Goal: Navigation & Orientation: Understand site structure

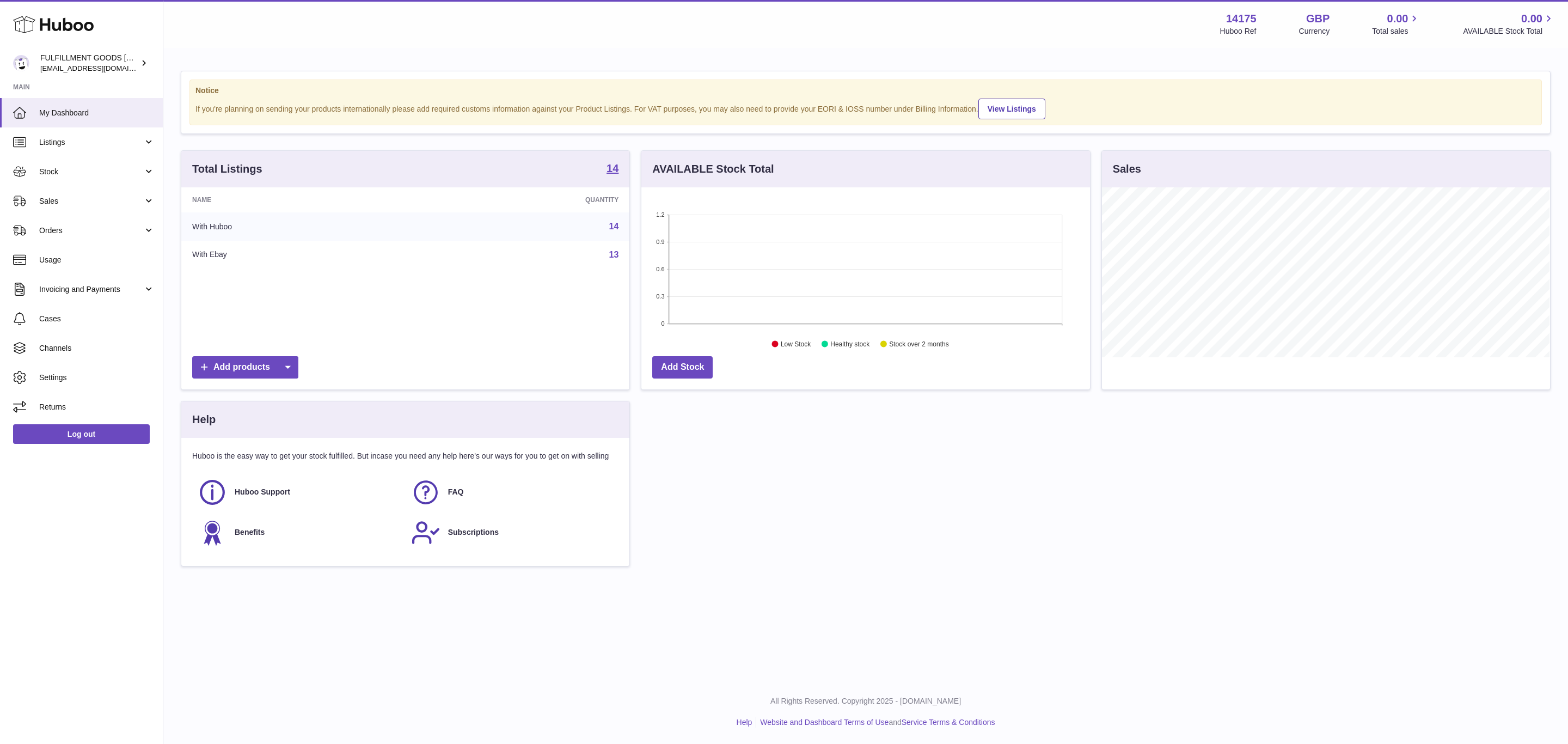
scroll to position [170, 448]
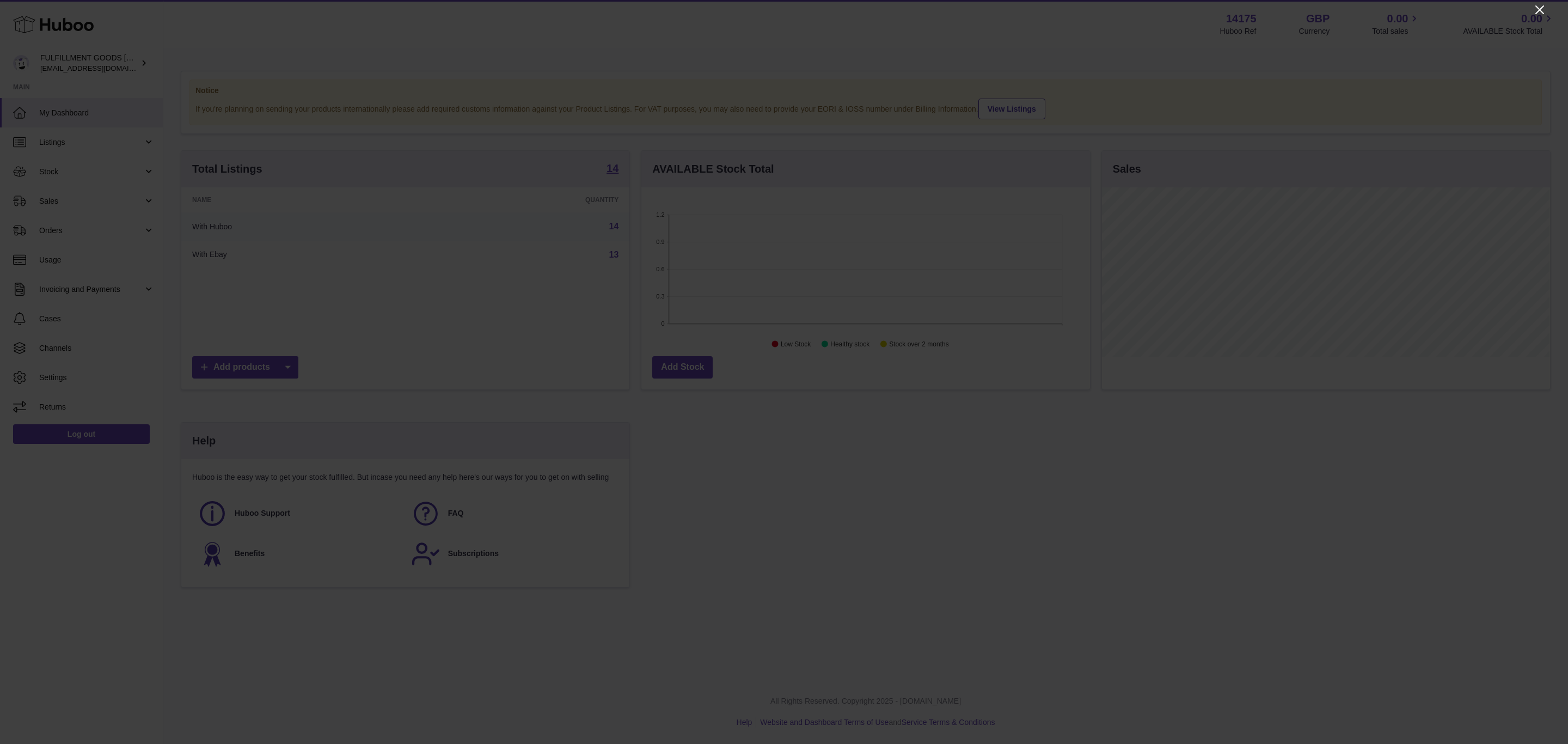
click at [1541, 9] on icon "Close" at bounding box center [1540, 10] width 9 height 9
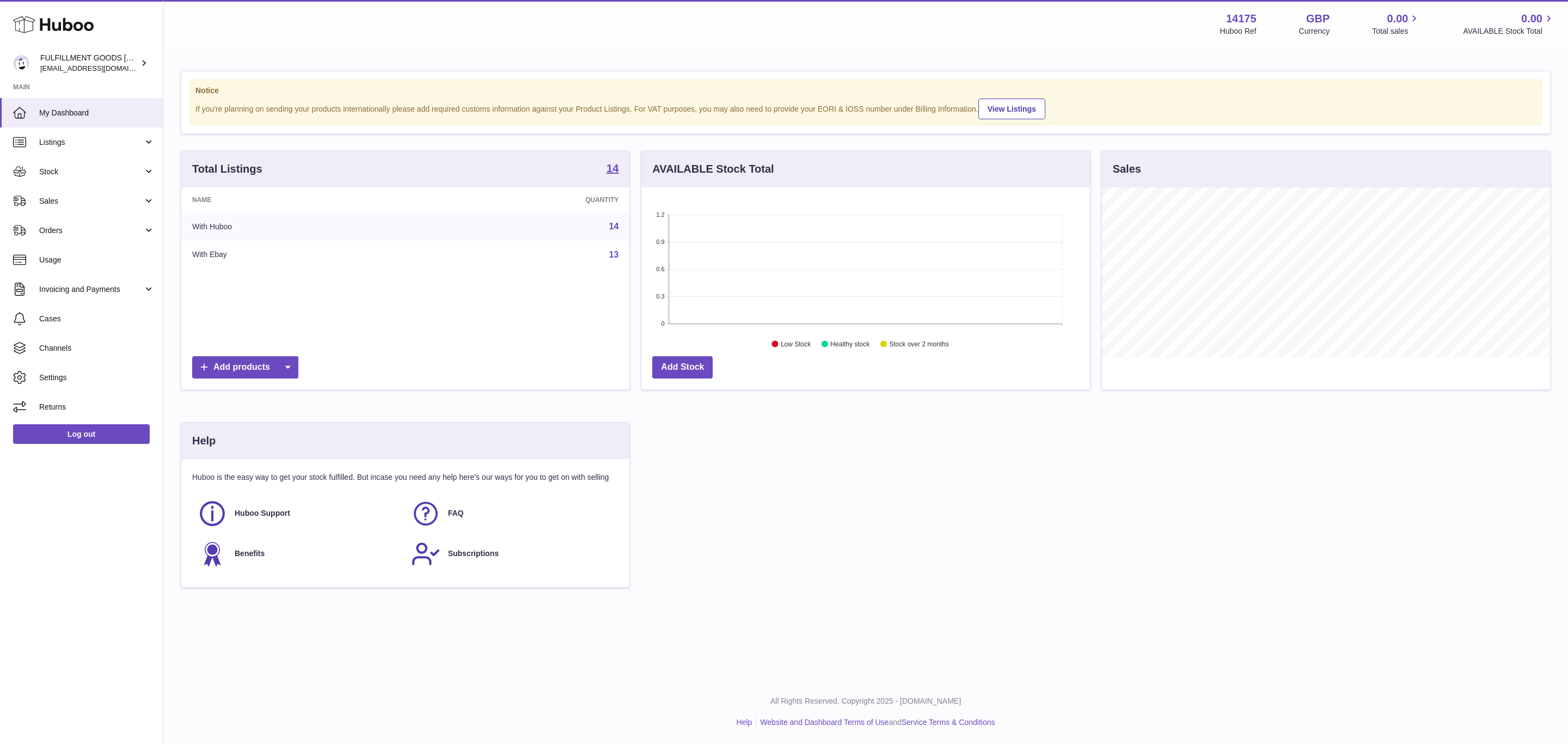
drag, startPoint x: 1215, startPoint y: 17, endPoint x: 1266, endPoint y: 22, distance: 51.2
click at [1266, 22] on div "Menu Huboo 14175 Huboo Ref GBP Currency 0.00 Total sales 0.00 AVAILABLE Stock T…" at bounding box center [865, 24] width 1379 height 25
click at [1253, 24] on strong "14175" at bounding box center [1241, 19] width 30 height 14
drag, startPoint x: 1221, startPoint y: 14, endPoint x: 1266, endPoint y: 19, distance: 45.3
click at [1266, 19] on div "14175 Huboo Ref GBP Currency 0.00 Total sales 0.00 AVAILABLE Stock Total" at bounding box center [1387, 24] width 335 height 25
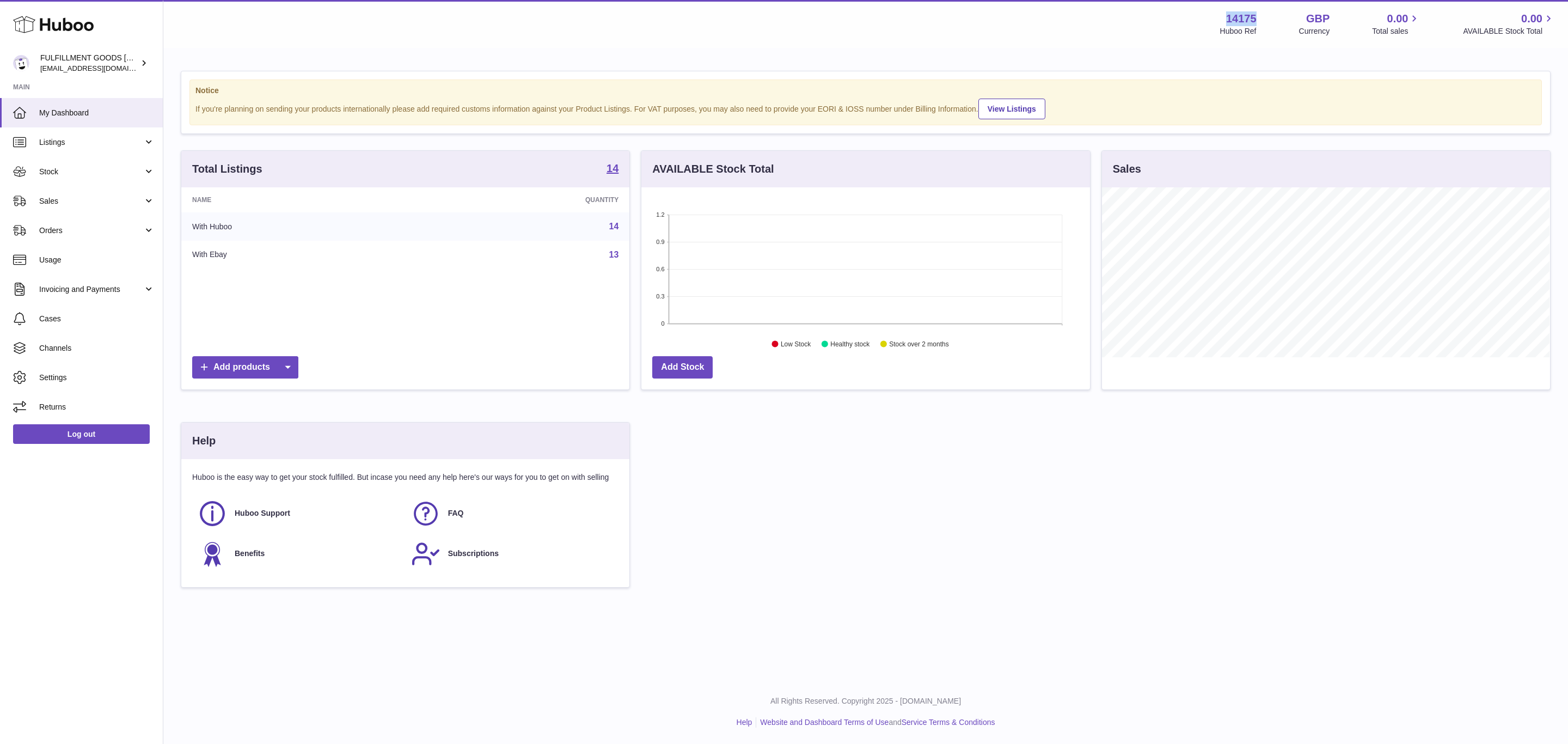
click at [1268, 19] on div "14175 Huboo Ref GBP Currency 0.00 Total sales 0.00 AVAILABLE Stock Total" at bounding box center [1387, 24] width 335 height 25
drag, startPoint x: 1259, startPoint y: 19, endPoint x: 1180, endPoint y: 12, distance: 79.3
click at [1180, 12] on div "Menu Huboo 14175 Huboo Ref GBP Currency 0.00 Total sales 0.00 AVAILABLE Stock T…" at bounding box center [865, 24] width 1379 height 25
click at [1216, 24] on div "Menu Huboo 14175 Huboo Ref GBP Currency 0.00 Total sales 0.00 AVAILABLE Stock T…" at bounding box center [865, 24] width 1379 height 25
drag, startPoint x: 1222, startPoint y: 21, endPoint x: 1259, endPoint y: 20, distance: 37.0
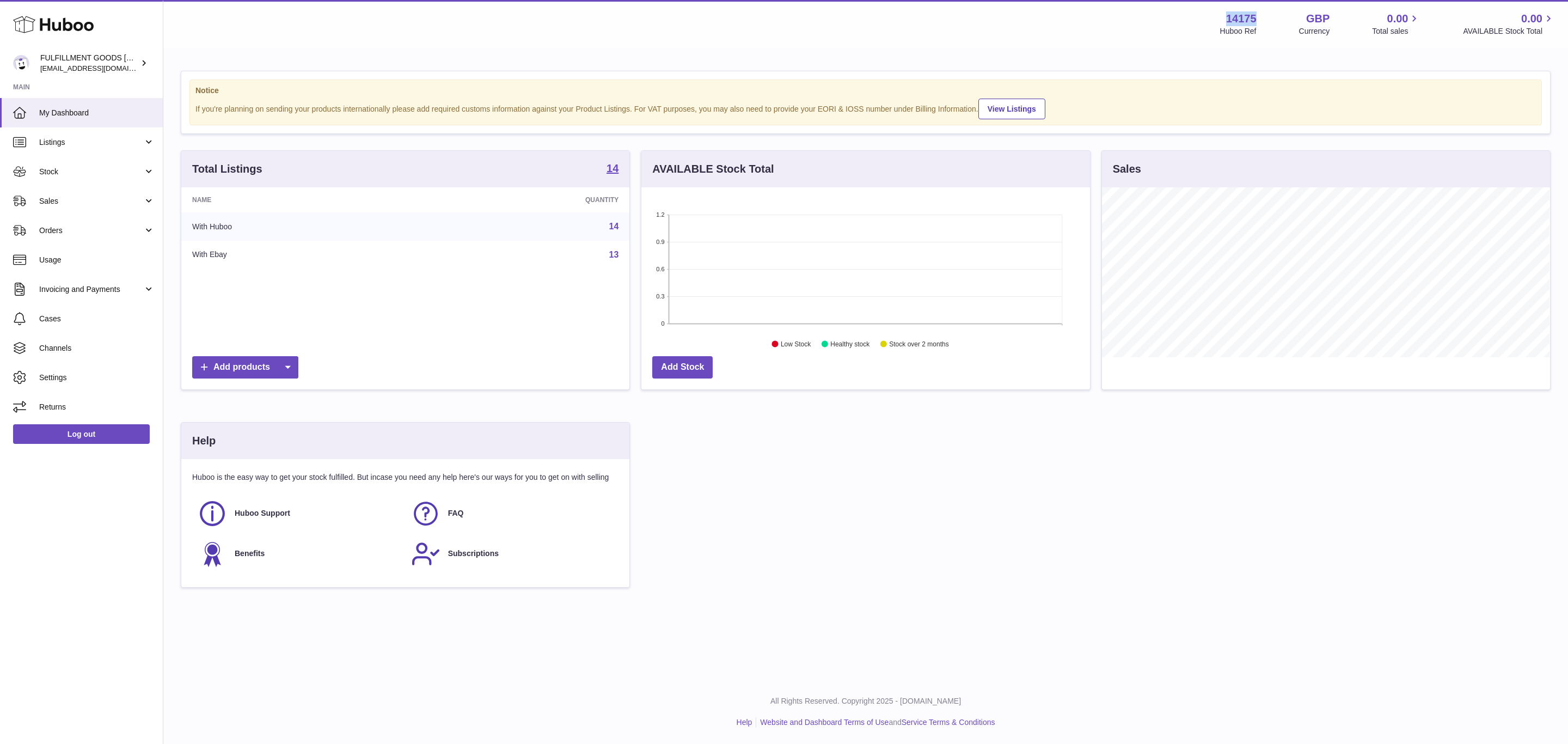
click at [1259, 20] on div "14175 Huboo Ref GBP Currency 0.00 Total sales 0.00 AVAILABLE Stock Total" at bounding box center [1387, 24] width 335 height 25
click at [1260, 19] on div "14175 Huboo Ref GBP Currency 0.00 Total sales 0.00 AVAILABLE Stock Total" at bounding box center [1387, 24] width 335 height 25
drag, startPoint x: 796, startPoint y: 59, endPoint x: 801, endPoint y: 41, distance: 18.7
click at [801, 41] on div "Menu Huboo 14175 Huboo Ref GBP Currency 0.00 Total sales 0.00 AVAILABLE Stock T…" at bounding box center [865, 24] width 1405 height 48
click at [803, 77] on div "Notice If you're planning on sending your products internationally please add r…" at bounding box center [865, 334] width 1405 height 571
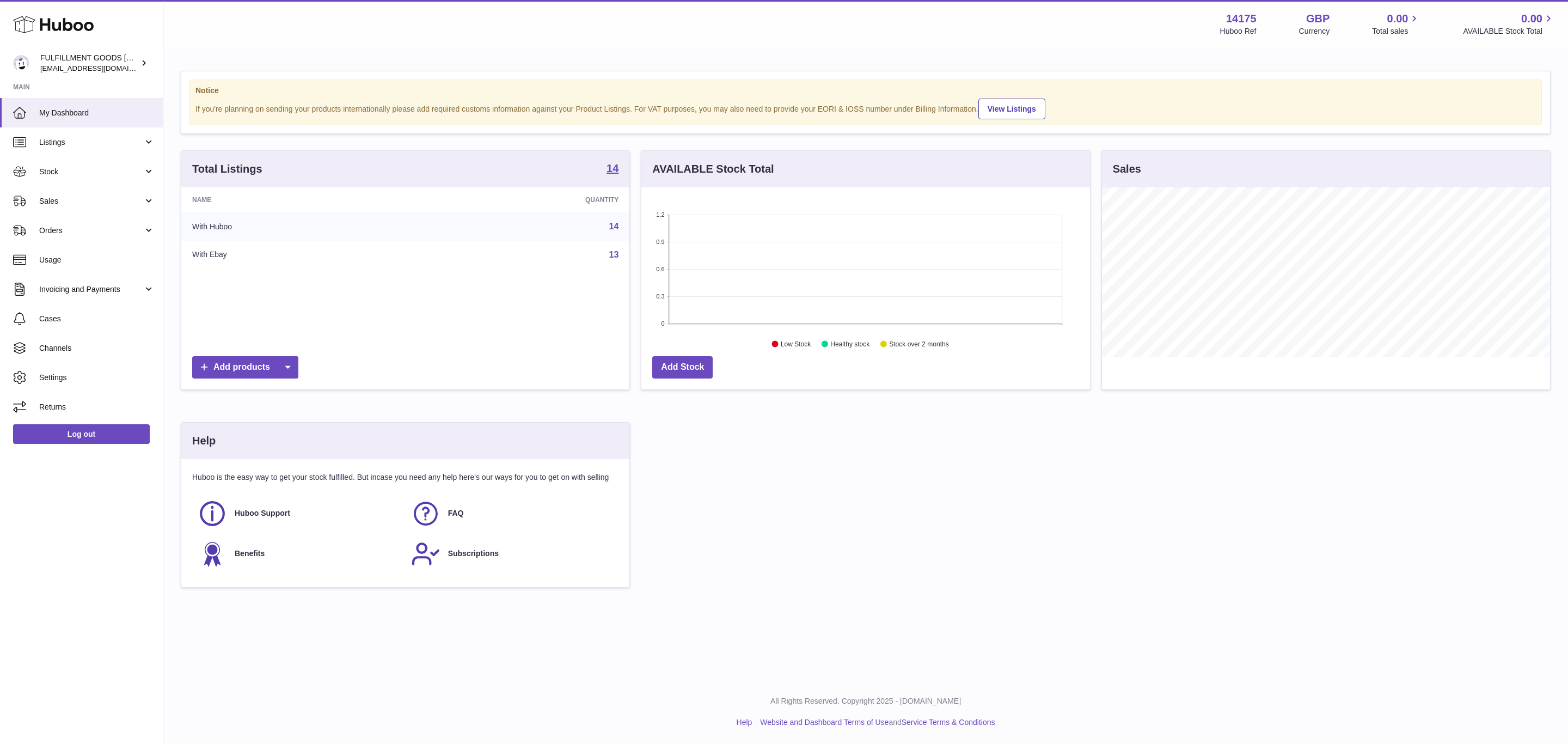
drag, startPoint x: 803, startPoint y: 77, endPoint x: 814, endPoint y: 53, distance: 26.4
click at [814, 53] on div "Notice If you're planning on sending your products internationally please add r…" at bounding box center [865, 334] width 1405 height 571
click at [817, 59] on div "Notice If you're planning on sending your products internationally please add r…" at bounding box center [865, 334] width 1405 height 571
drag, startPoint x: 817, startPoint y: 59, endPoint x: 824, endPoint y: 40, distance: 20.2
click at [824, 40] on div "Menu Huboo 14175 Huboo Ref GBP Currency 0.00 Total sales 0.00 AVAILABLE Stock T…" at bounding box center [865, 24] width 1405 height 48
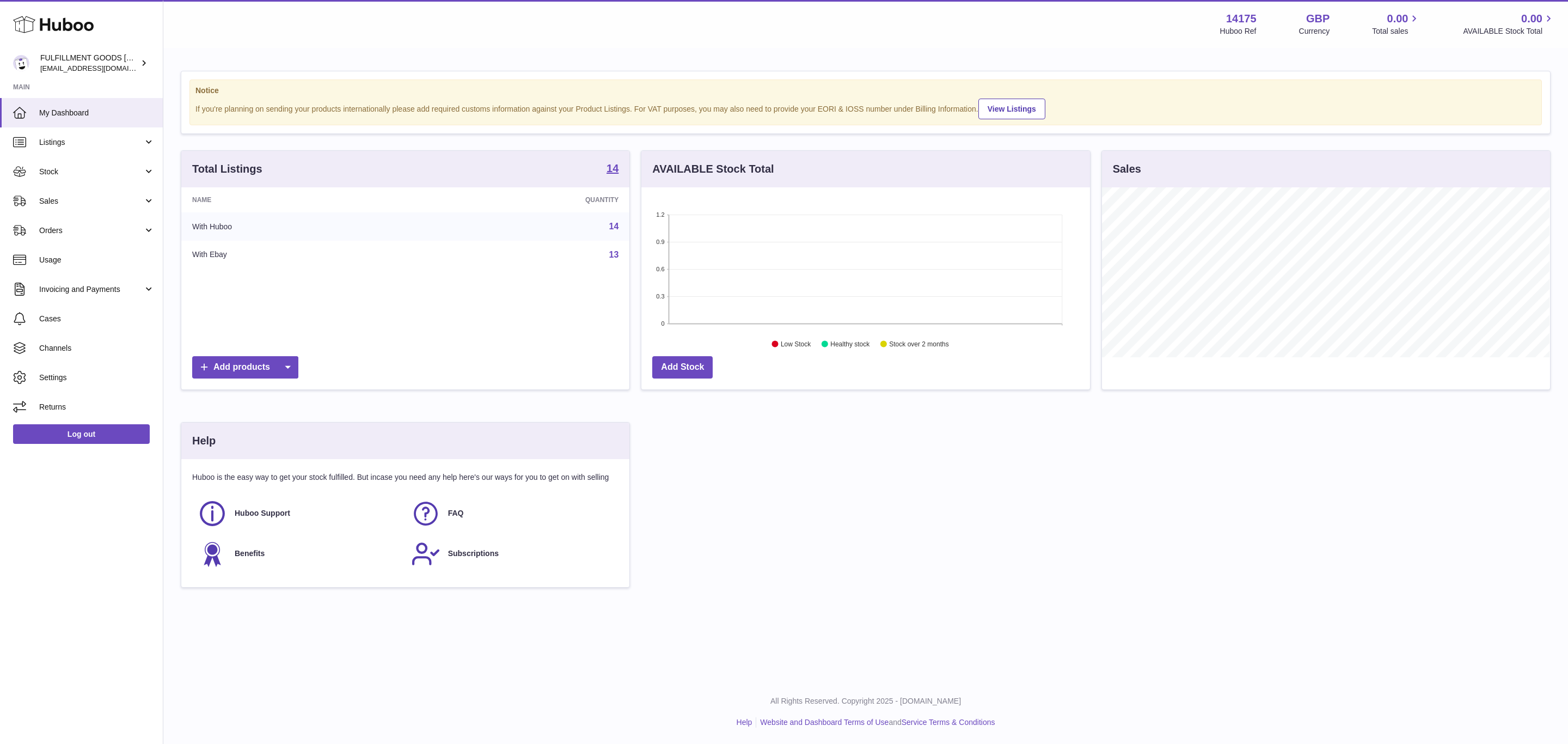
click at [824, 63] on div "Notice If you're planning on sending your products internationally please add r…" at bounding box center [865, 334] width 1405 height 571
drag, startPoint x: 824, startPoint y: 63, endPoint x: 879, endPoint y: 17, distance: 71.7
click at [828, 48] on div "Menu Huboo 14175 Huboo Ref GBP Currency 0.00 Total sales 0.00 AVAILABLE Stock T…" at bounding box center [865, 310] width 1405 height 620
click at [1145, 37] on div "Menu Huboo 14175 Huboo Ref GBP Currency 0.00 Total sales 0.00 AVAILABLE Stock T…" at bounding box center [865, 24] width 1405 height 48
